Goal: Navigation & Orientation: Find specific page/section

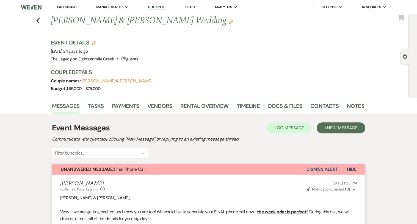
click at [70, 5] on link "Dashboard" at bounding box center [67, 7] width 20 height 5
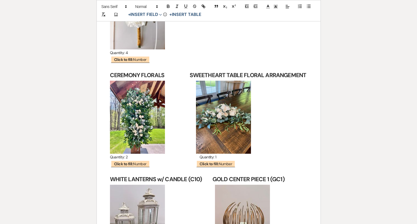
scroll to position [3873, 0]
